Goal: Navigation & Orientation: Go to known website

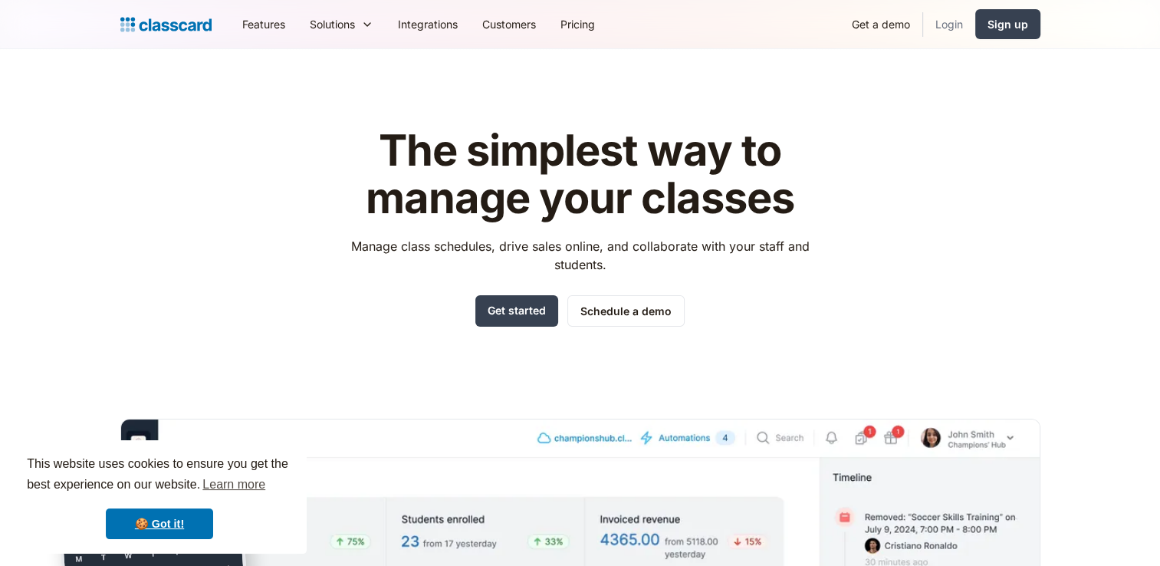
click at [941, 24] on link "Login" at bounding box center [949, 24] width 52 height 34
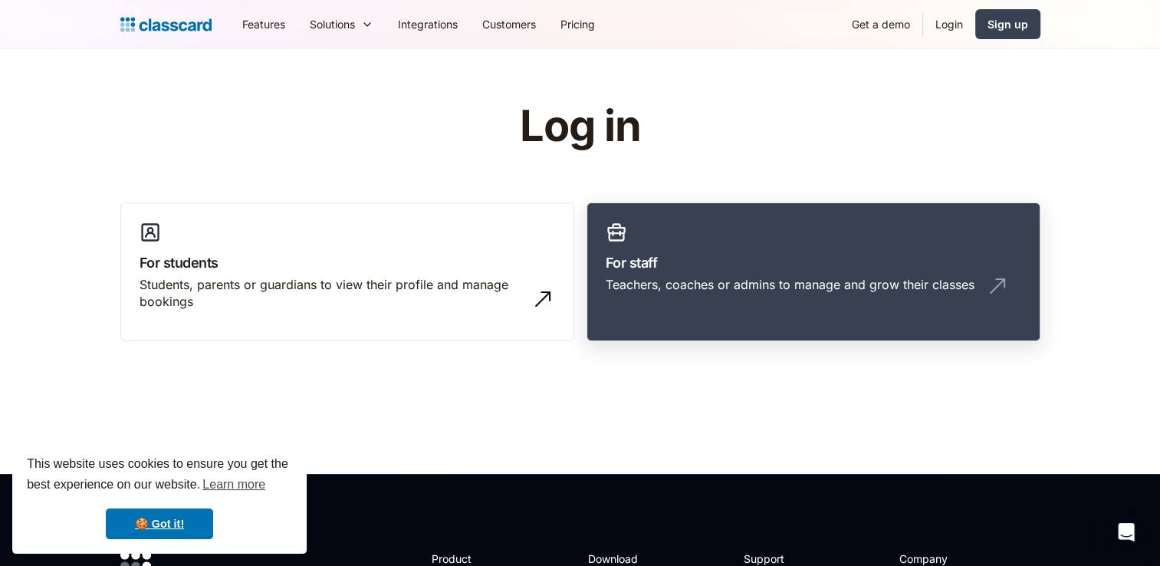
click at [702, 287] on div "Teachers, coaches or admins to manage and grow their classes" at bounding box center [789, 284] width 369 height 17
